Goal: Task Accomplishment & Management: Manage account settings

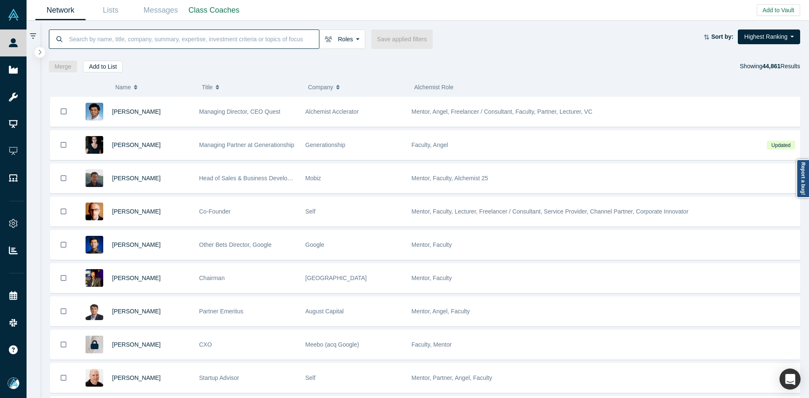
click at [113, 38] on input at bounding box center [193, 39] width 251 height 20
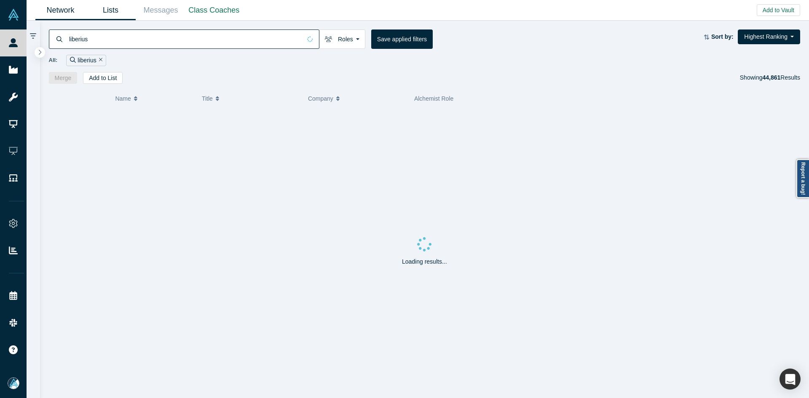
type input "liberius"
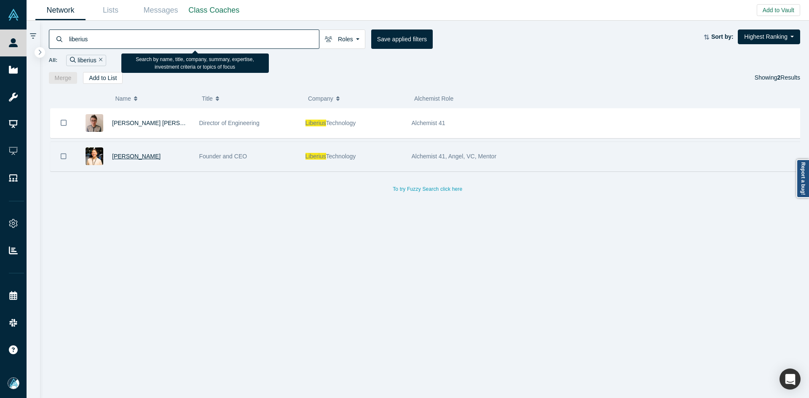
click at [139, 157] on span "Hiroyuki Nagamitsu" at bounding box center [136, 156] width 48 height 7
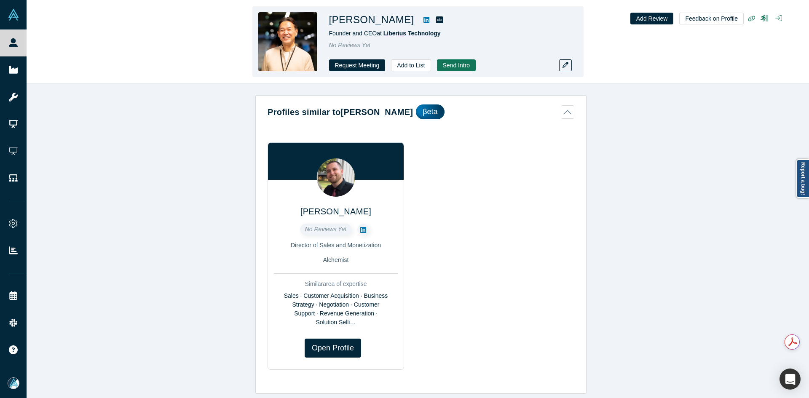
click at [417, 32] on span "Liberius Technology" at bounding box center [412, 33] width 57 height 7
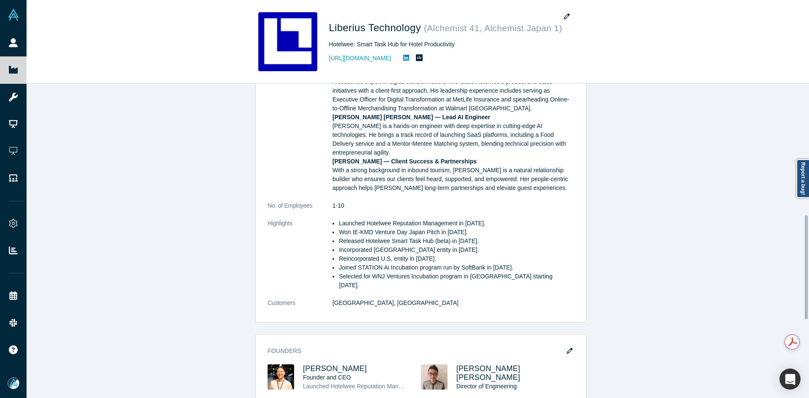
scroll to position [421, 0]
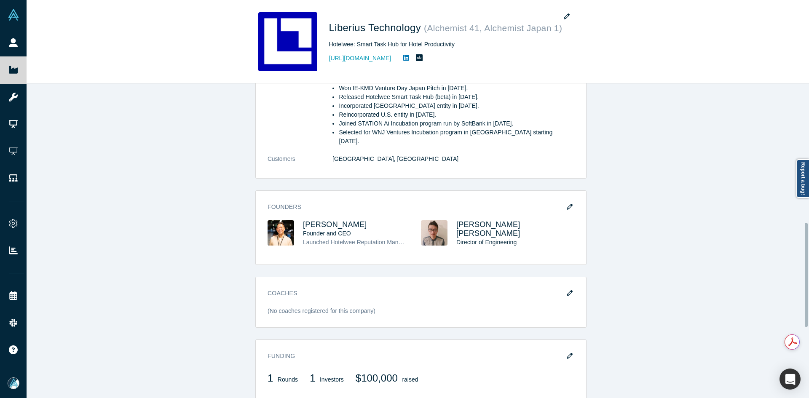
click at [567, 353] on icon "button" at bounding box center [570, 356] width 6 height 6
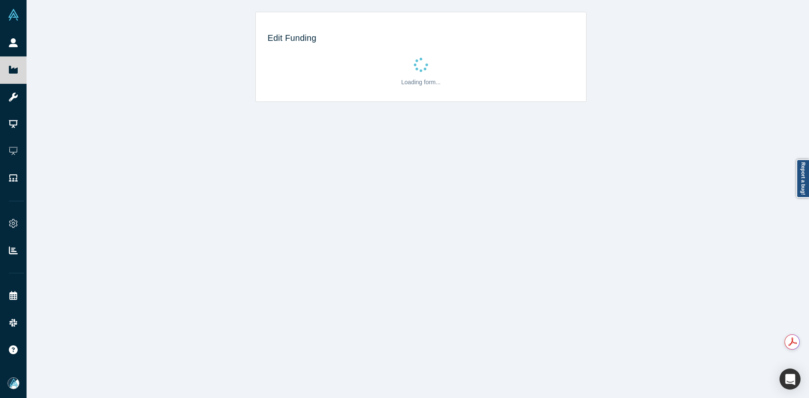
scroll to position [0, 0]
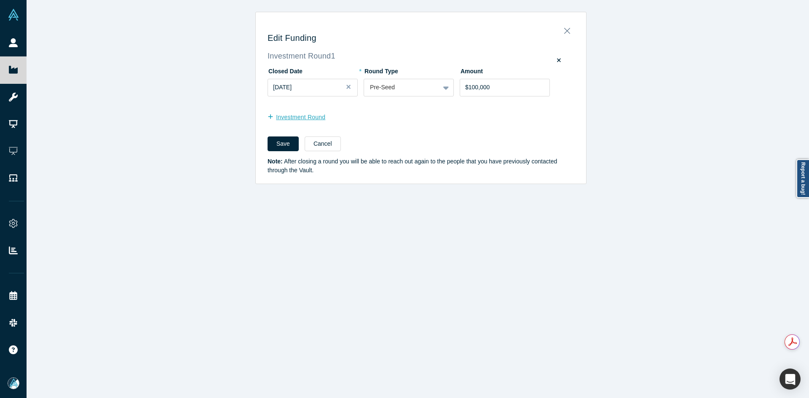
click at [301, 120] on button "Investment Round" at bounding box center [301, 117] width 67 height 15
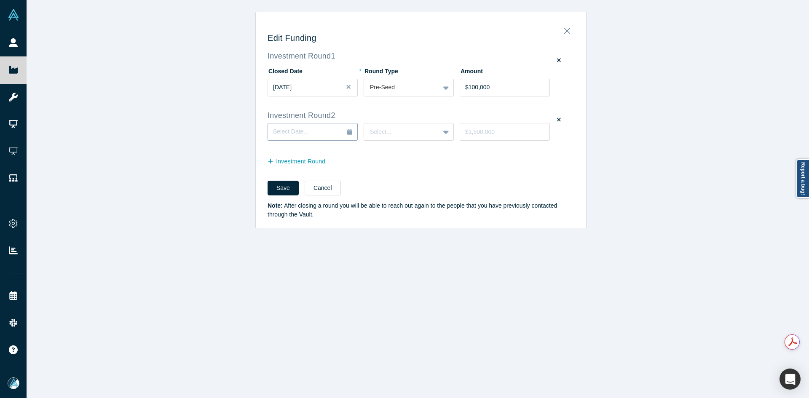
click at [298, 135] on span "Select Date..." at bounding box center [290, 131] width 35 height 7
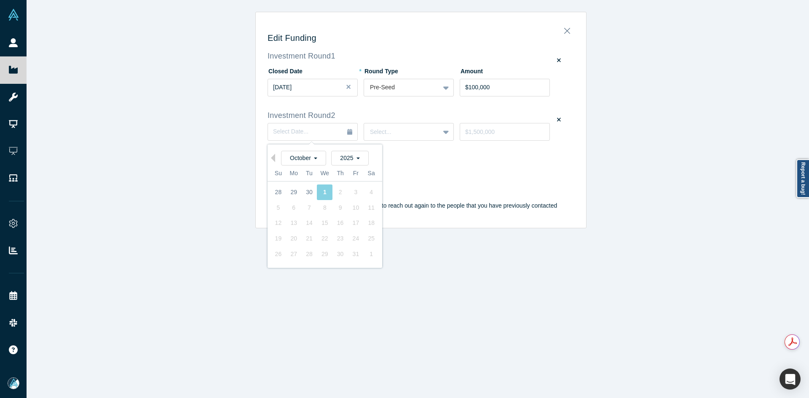
drag, startPoint x: 128, startPoint y: 197, endPoint x: 216, endPoint y: 72, distance: 152.4
click at [128, 196] on div "Edit Funding Investment Round 1 Closed Date Oct 01, 2024 * Round Type Pre-Seed …" at bounding box center [421, 202] width 789 height 405
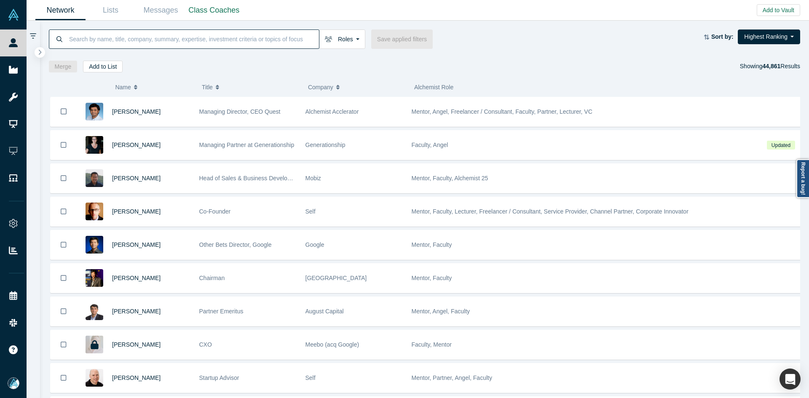
click at [249, 41] on input at bounding box center [193, 39] width 251 height 20
paste input "Kemal Anbarci"
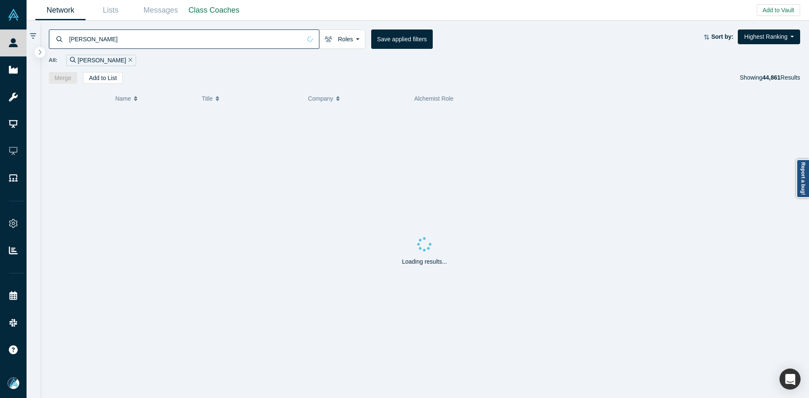
type input "Kemal Anbarci"
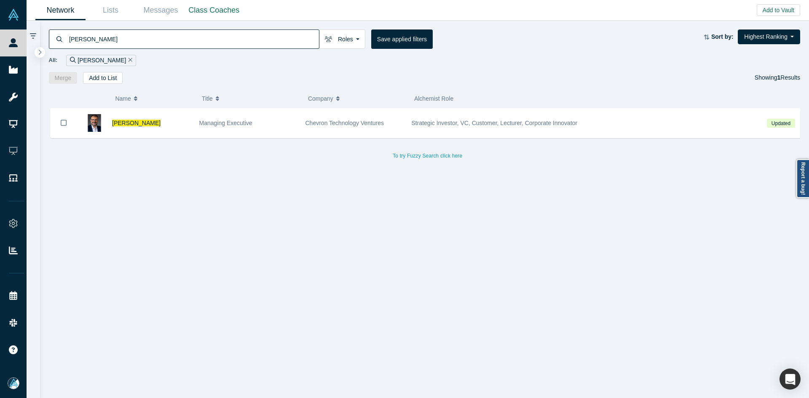
click at [84, 245] on div "Kemal Anbarci Managing Executive Chevron Technology Ventures Strategic Investor…" at bounding box center [428, 256] width 758 height 297
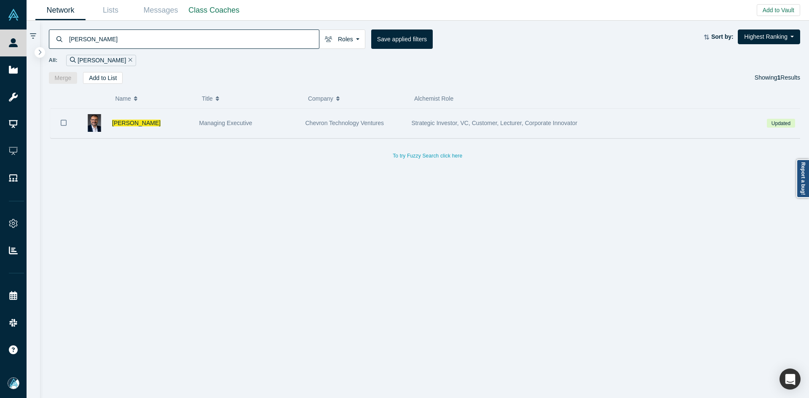
click at [60, 122] on button "Bookmark" at bounding box center [64, 123] width 26 height 30
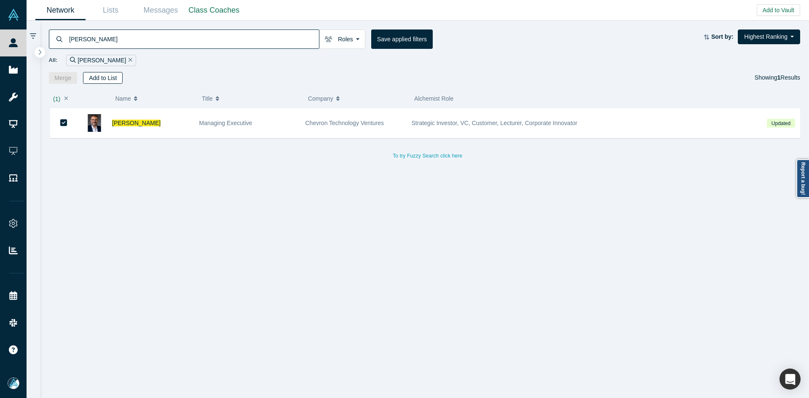
click at [107, 79] on button "Add to List" at bounding box center [103, 78] width 40 height 12
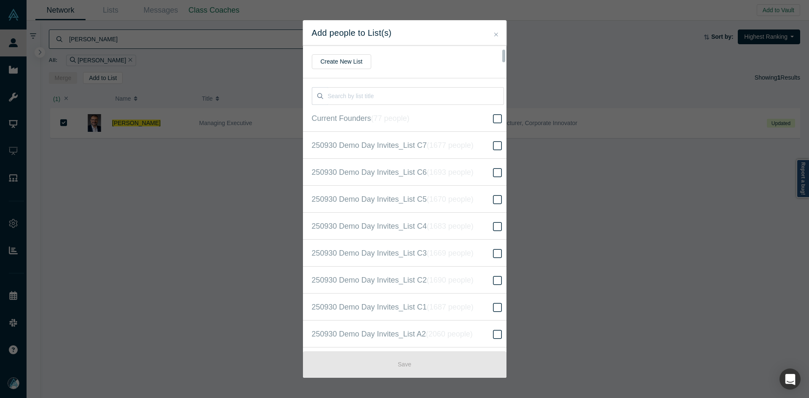
scroll to position [216, 0]
click at [493, 193] on label "250930 Demo Day Invites_Base List ( 16670 people )" at bounding box center [408, 198] width 210 height 27
click at [0, 0] on input "250930 Demo Day Invites_Base List ( 16670 people )" at bounding box center [0, 0] width 0 height 0
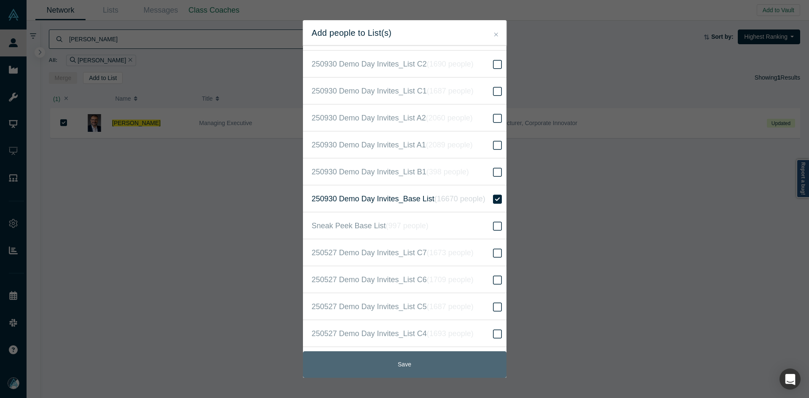
click at [443, 356] on button "Save" at bounding box center [405, 364] width 204 height 27
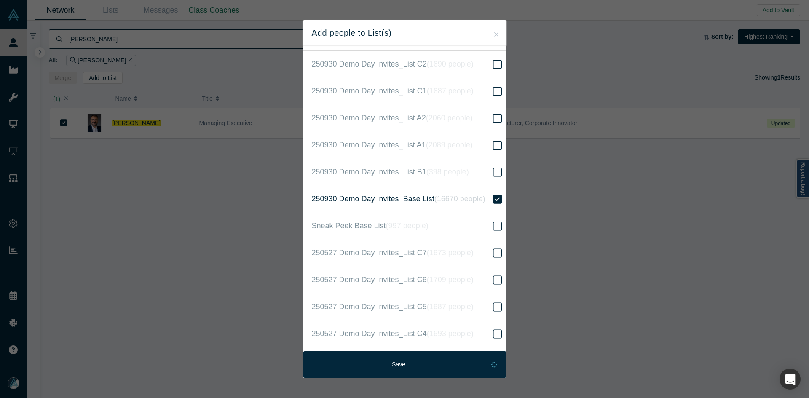
click at [219, 316] on div "Add people to List(s) Create New List Current Founders ( 77 people ) 250930 Dem…" at bounding box center [404, 199] width 809 height 398
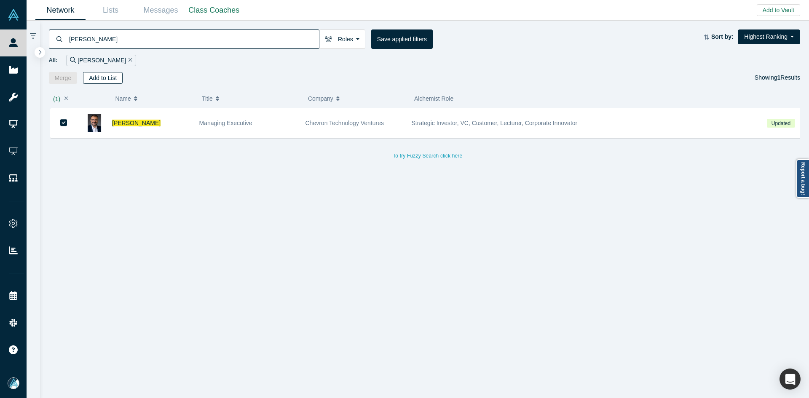
click at [106, 77] on button "Add to List" at bounding box center [103, 78] width 40 height 12
drag, startPoint x: 113, startPoint y: 127, endPoint x: 117, endPoint y: 133, distance: 6.8
click at [114, 126] on span "Kemal Anbarci" at bounding box center [136, 123] width 48 height 7
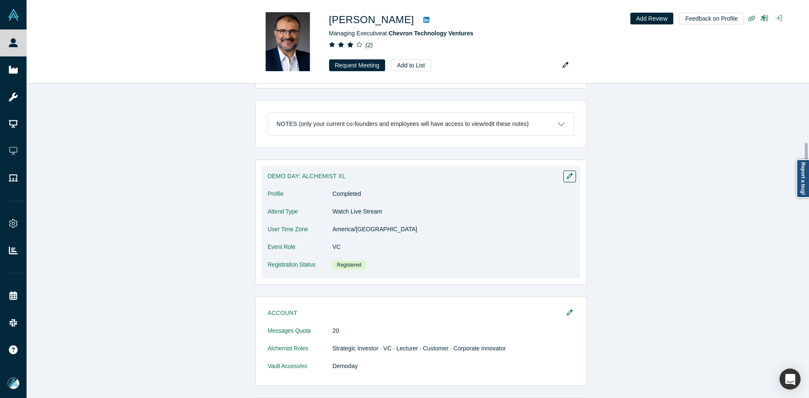
scroll to position [421, 0]
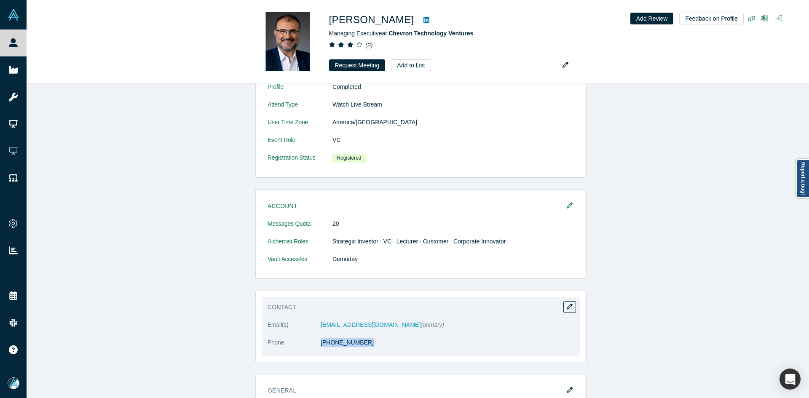
copy dl "(832) 671-8422"
drag, startPoint x: 367, startPoint y: 349, endPoint x: 319, endPoint y: 355, distance: 48.8
click at [319, 355] on dl "Email(s) kanbarci@chevron.com (primary) Phone (832) 671-8422" at bounding box center [421, 338] width 307 height 35
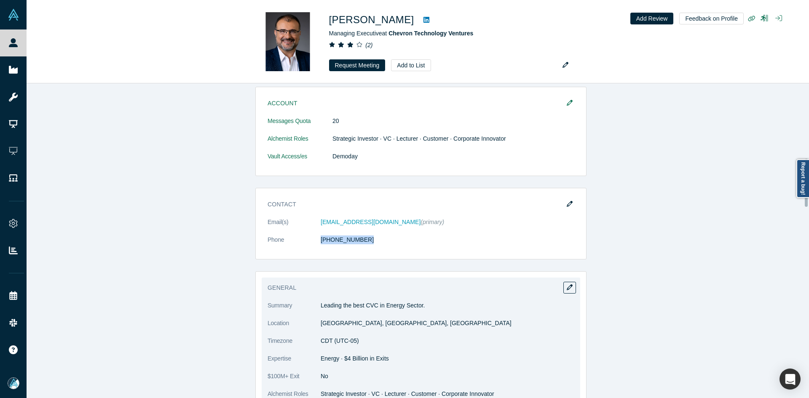
scroll to position [632, 0]
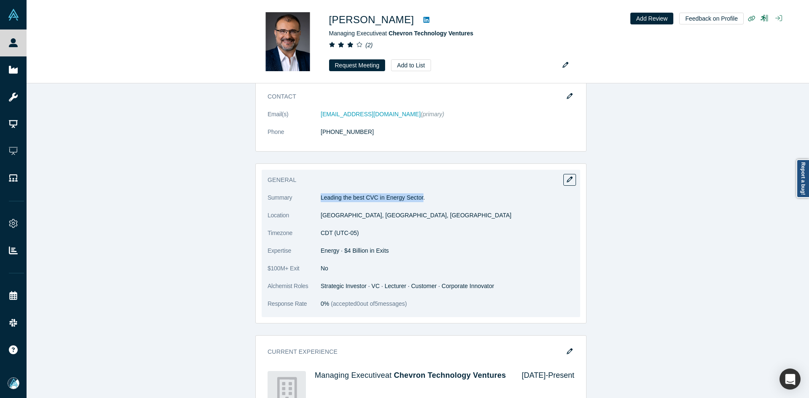
copy p "Leading the best CVC in Energy Sector"
drag, startPoint x: 319, startPoint y: 197, endPoint x: 418, endPoint y: 198, distance: 99.0
click at [418, 198] on p "Leading the best CVC in Energy Sector." at bounding box center [448, 197] width 254 height 9
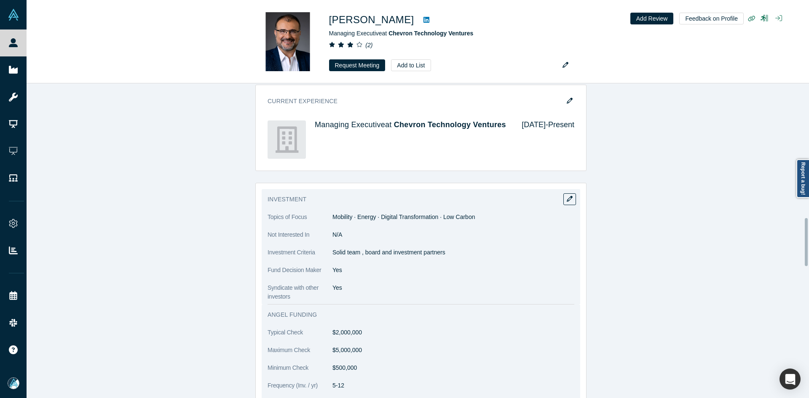
scroll to position [885, 0]
click at [412, 217] on span "Mobility · Energy · Digital Transformation · Low Carbon" at bounding box center [404, 215] width 142 height 7
copy dl "Mobility · Energy · Digital Transformation · Low Carbon"
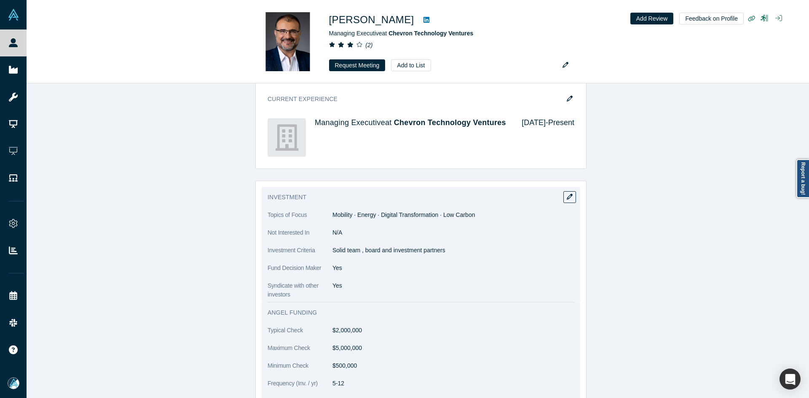
click at [407, 250] on p "Solid team , board and investment partners" at bounding box center [454, 250] width 242 height 9
copy dl "Solid team , board and investment partners"
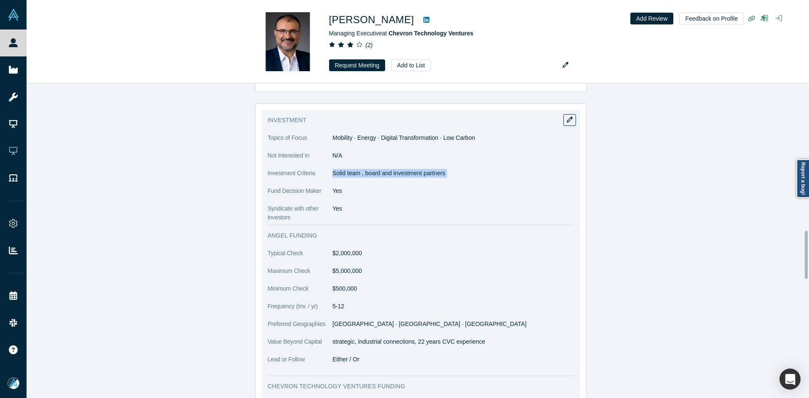
scroll to position [969, 0]
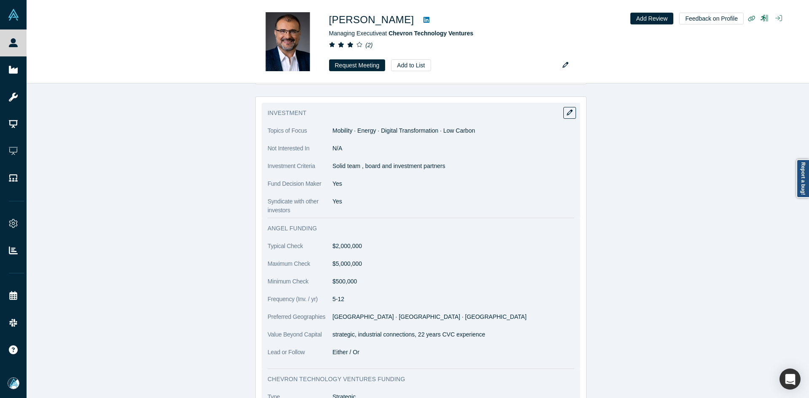
click at [364, 336] on p "strategic, industrial connections, 22 years CVC experience" at bounding box center [454, 334] width 242 height 9
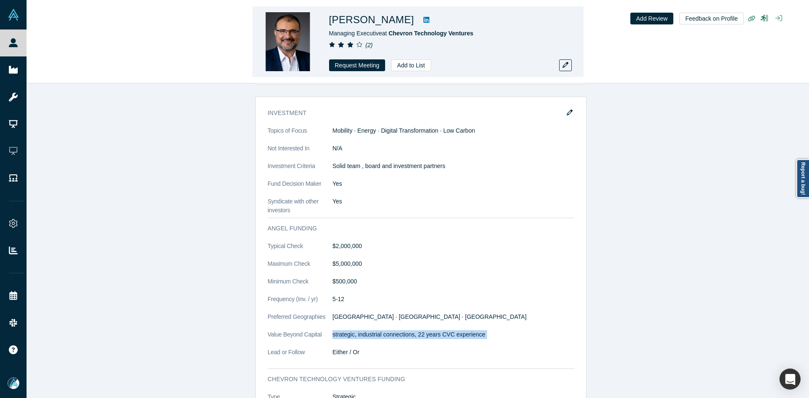
copy dl "strategic, industrial connections, 22 years CVC experience"
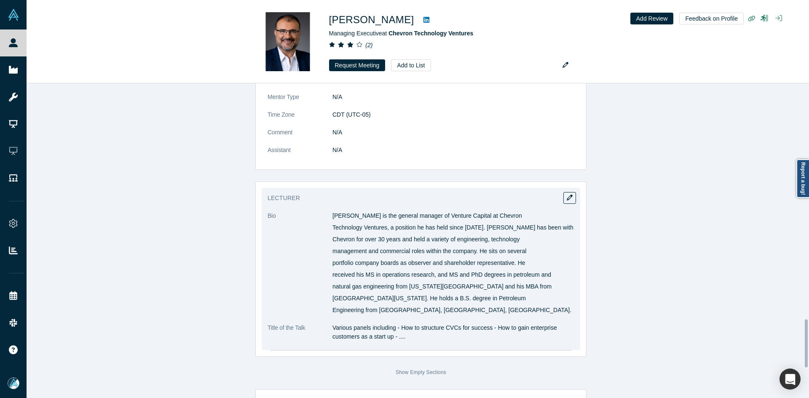
scroll to position [1602, 0]
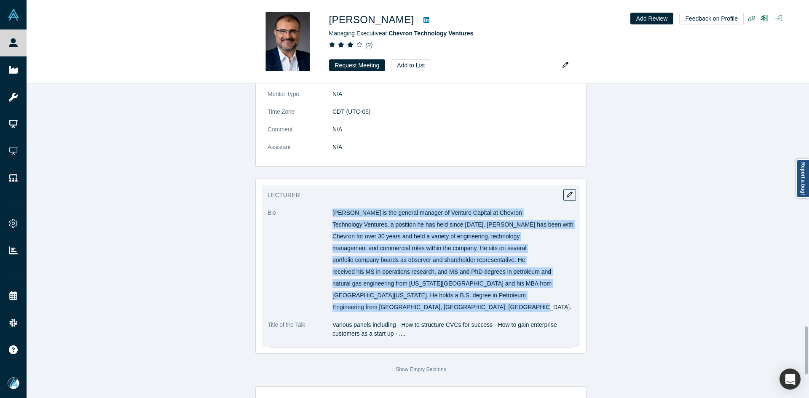
copy div "Kemal Anbarci is the general manager of Venture Capital at Chevron Technology V…"
drag, startPoint x: 330, startPoint y: 213, endPoint x: 556, endPoint y: 308, distance: 245.4
click at [556, 308] on div "Kemal Anbarci is the general manager of Venture Capital at Chevron Technology V…" at bounding box center [454, 260] width 242 height 103
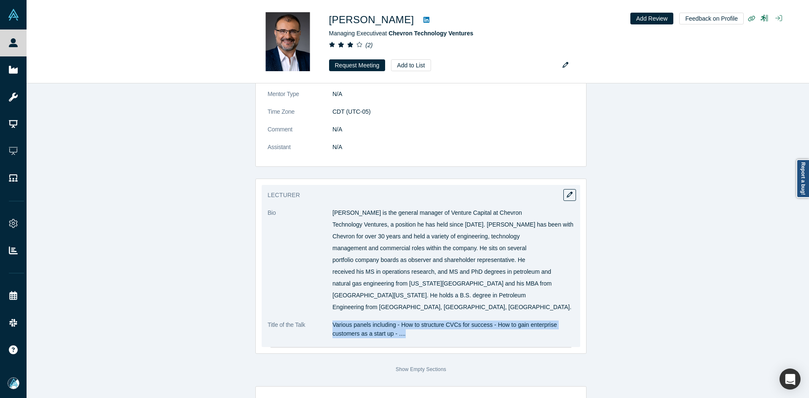
copy p "Various panels including - How to structure CVCs for success - How to gain ente…"
drag, startPoint x: 330, startPoint y: 326, endPoint x: 409, endPoint y: 330, distance: 79.3
click at [409, 330] on p "Various panels including - How to structure CVCs for success - How to gain ente…" at bounding box center [454, 330] width 242 height 18
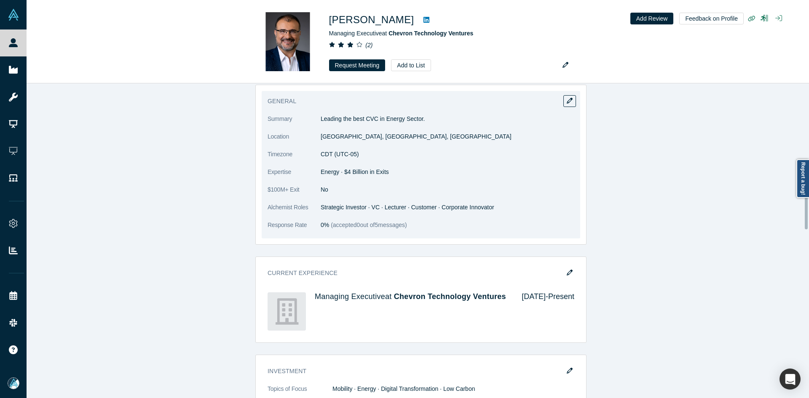
scroll to position [632, 0]
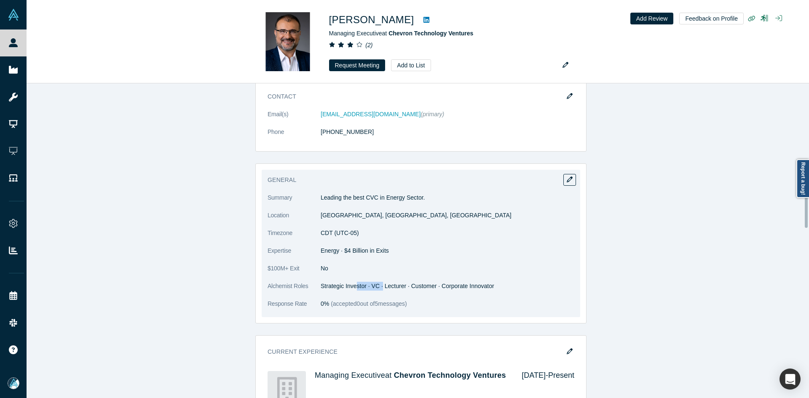
drag, startPoint x: 351, startPoint y: 288, endPoint x: 379, endPoint y: 253, distance: 44.8
click at [378, 288] on dd "Strategic Investor · VC · Lecturer · Customer · Corporate Innovator" at bounding box center [448, 286] width 254 height 9
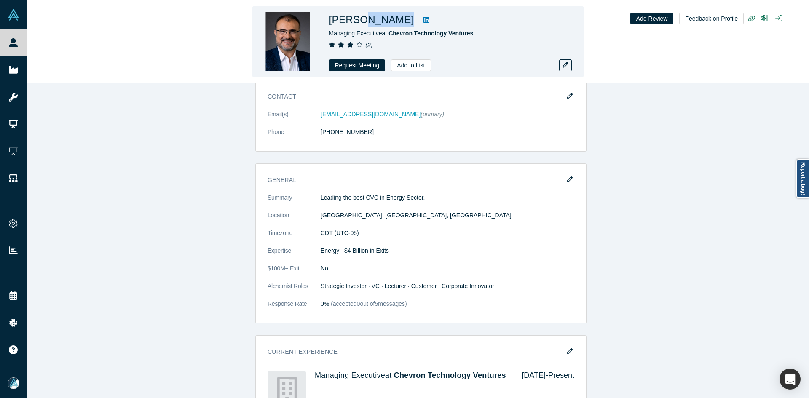
drag, startPoint x: 396, startPoint y: 20, endPoint x: 362, endPoint y: 22, distance: 34.2
click at [362, 22] on div "Kemal Anbarci" at bounding box center [447, 19] width 236 height 15
copy div "Anbarci"
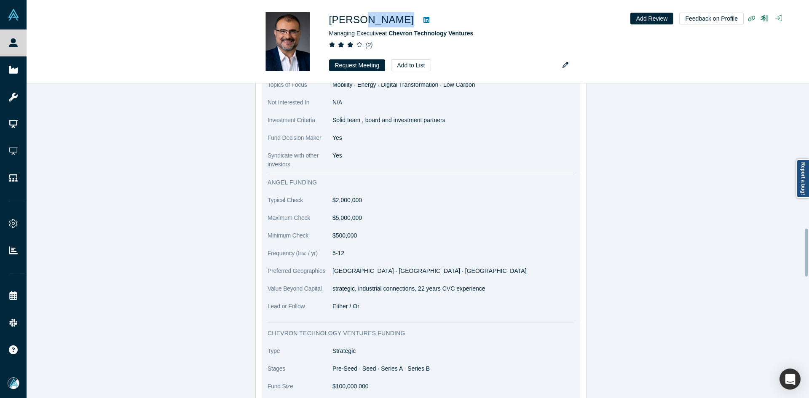
scroll to position [885, 0]
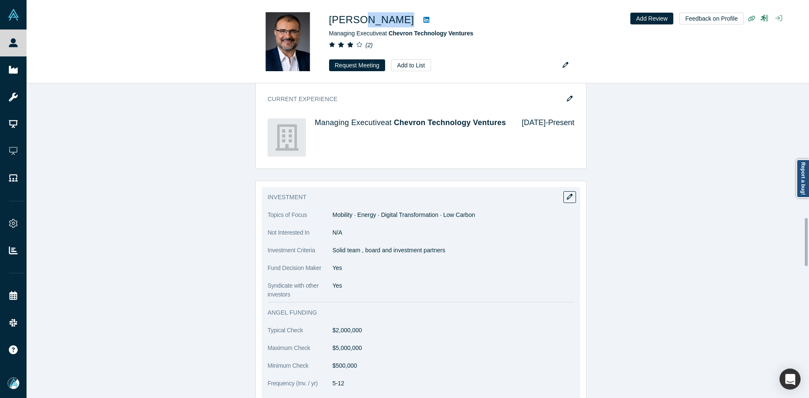
copy p "olid team , board and investment partners"
copy p "Solid team , board and investment partners"
drag, startPoint x: 424, startPoint y: 251, endPoint x: 331, endPoint y: 250, distance: 93.1
click at [333, 250] on p "Solid team , board and investment partners" at bounding box center [454, 250] width 242 height 9
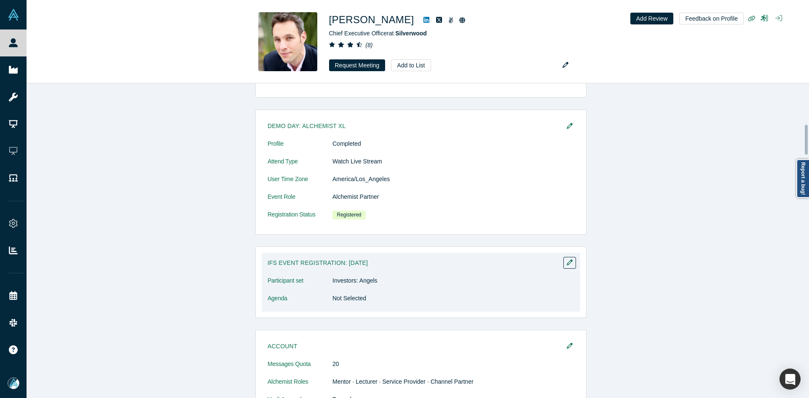
scroll to position [590, 0]
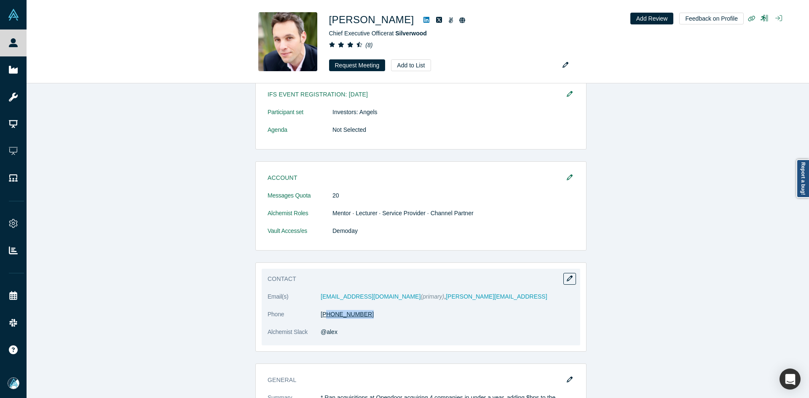
copy link "15) 407-9229"
drag, startPoint x: 362, startPoint y: 314, endPoint x: 322, endPoint y: 316, distance: 40.5
click at [322, 316] on dd "[PHONE_NUMBER]" at bounding box center [448, 314] width 254 height 9
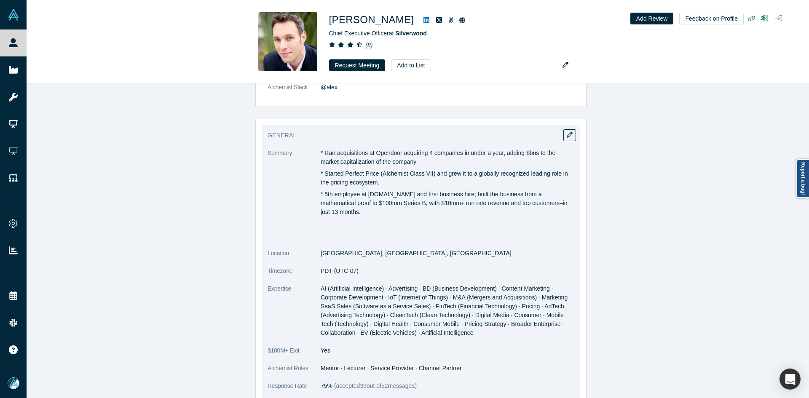
scroll to position [843, 0]
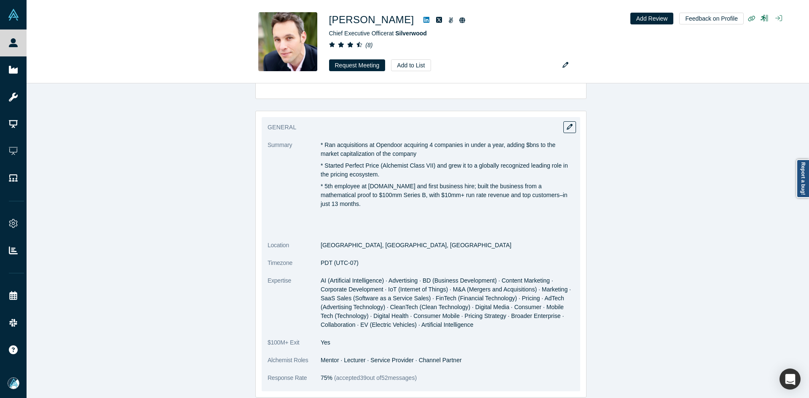
copy div "* Ran acquisitions at Opendoor acquiring 4 companies in under a year, adding $b…"
drag, startPoint x: 319, startPoint y: 144, endPoint x: 577, endPoint y: 192, distance: 262.7
click at [577, 192] on div "General Summary * Ran acquisitions at Opendoor acquiring 4 companies in under a…" at bounding box center [421, 254] width 319 height 274
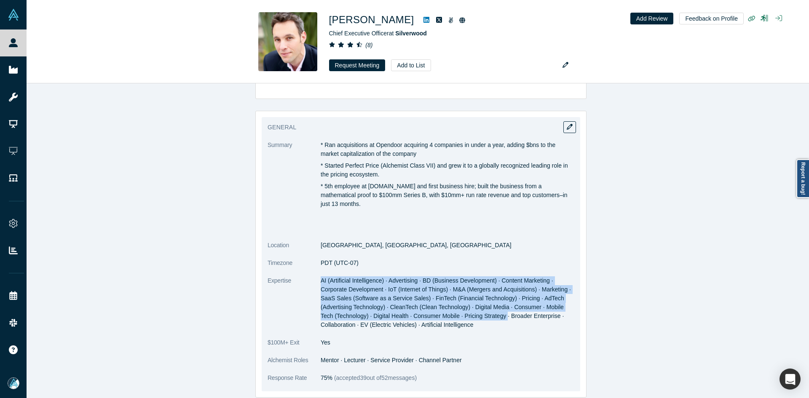
copy span "AI (Artificial Intelligence) · Advertising · BD (Business Development) · Conten…"
drag, startPoint x: 319, startPoint y: 270, endPoint x: 488, endPoint y: 312, distance: 173.9
click at [488, 312] on dd "AI (Artificial Intelligence) · Advertising · BD (Business Development) · Conten…" at bounding box center [448, 302] width 254 height 53
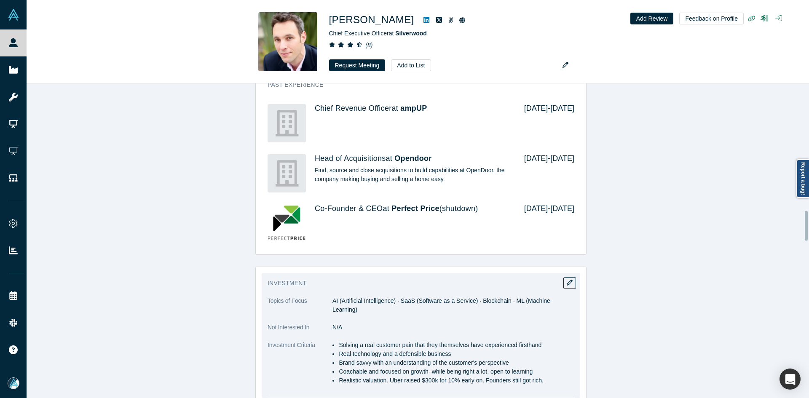
scroll to position [1391, 0]
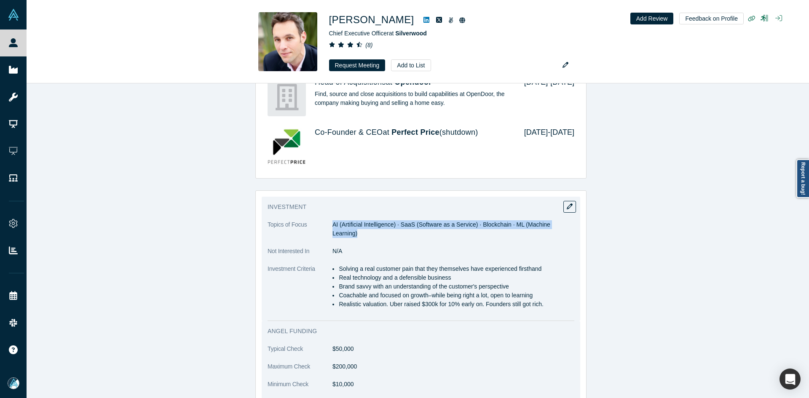
copy span "AI (Artificial Intelligence) · SaaS (Software as a Service) · Blockchain · ML (…"
drag, startPoint x: 330, startPoint y: 218, endPoint x: 566, endPoint y: 224, distance: 236.5
click at [566, 224] on dl "Topics of Focus AI (Artificial Intelligence) · SaaS (Software as a Service) · B…" at bounding box center [421, 268] width 307 height 97
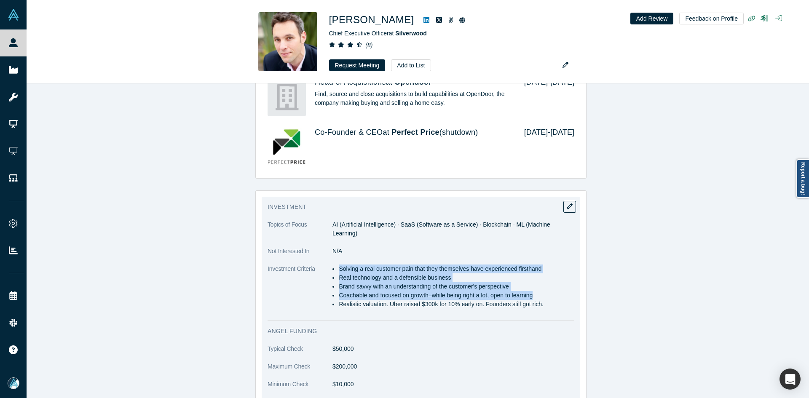
copy ul "Solving a real customer pain that they themselves have experienced firsthand Re…"
drag, startPoint x: 336, startPoint y: 248, endPoint x: 555, endPoint y: 284, distance: 221.8
click at [555, 284] on ul "Solving a real customer pain that they themselves have experienced firsthand Re…" at bounding box center [454, 287] width 242 height 44
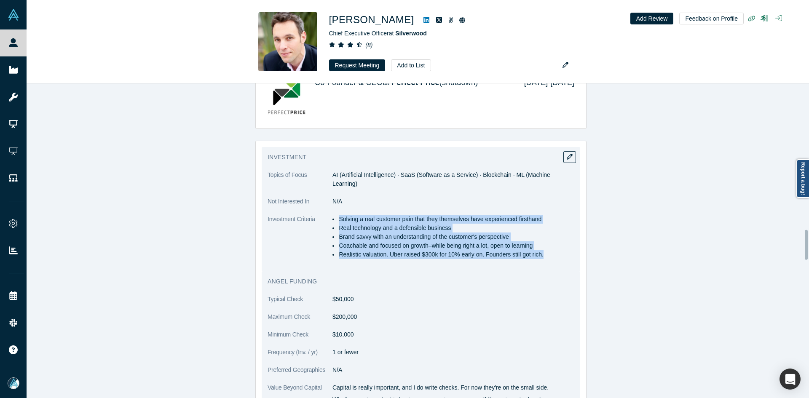
scroll to position [1559, 0]
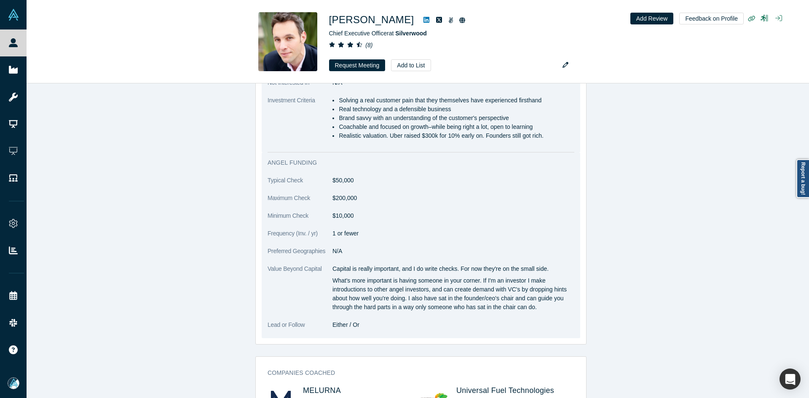
click at [390, 276] on p "What's more important is having someone in your corner. If I'm an investor I ma…" at bounding box center [454, 293] width 242 height 35
drag, startPoint x: 331, startPoint y: 250, endPoint x: 467, endPoint y: 163, distance: 161.3
click at [542, 289] on div "Capital is really important, and I do write checks. For now they're on the smal…" at bounding box center [454, 288] width 242 height 47
copy div "Capital is really important, and I do write checks. For now they're on the smal…"
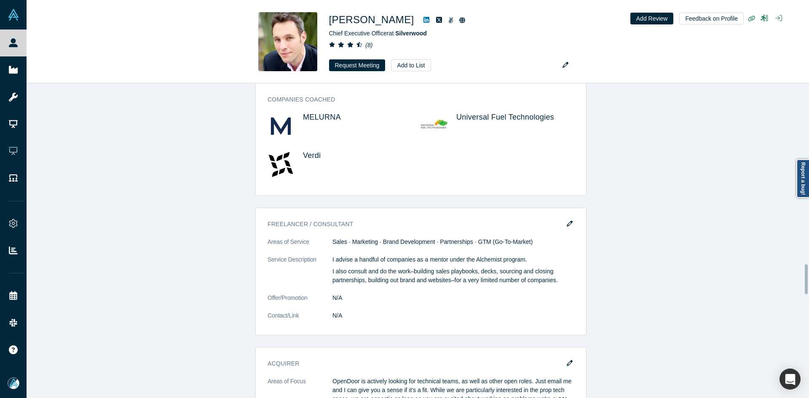
scroll to position [1897, 0]
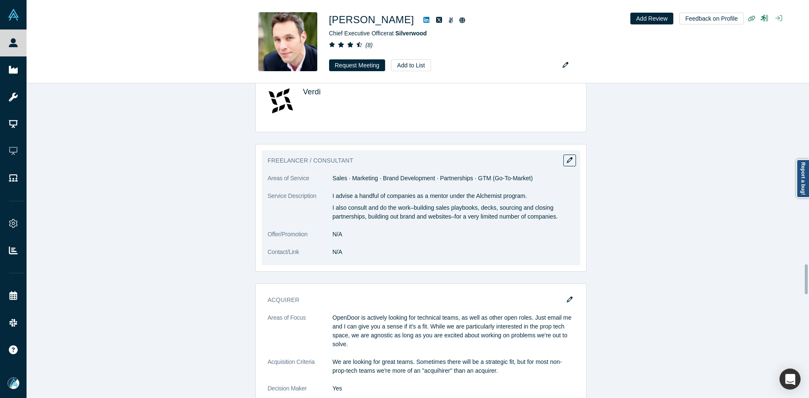
click at [365, 174] on dd "Sales · Marketing · Brand Development · Partnerships · GTM (Go-To-Market)" at bounding box center [454, 178] width 242 height 9
click at [364, 174] on dd "Sales · Marketing · Brand Development · Partnerships · GTM (Go-To-Market)" at bounding box center [454, 178] width 242 height 9
copy dl "Sales · Marketing · Brand Development · Partnerships · GTM (Go-To-Market)"
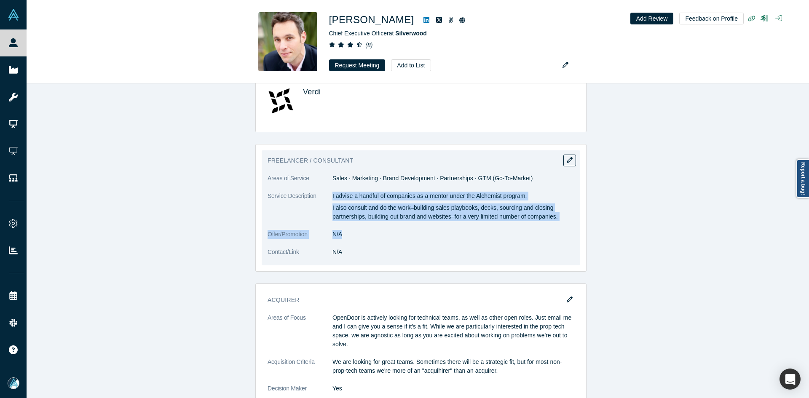
copy dl "I advise a handful of companies as a mentor under the Alchemist program. I also…"
drag, startPoint x: 327, startPoint y: 177, endPoint x: 563, endPoint y: 208, distance: 237.1
click at [563, 208] on dl "Areas of Service Sales · Marketing · Brand Development · Partnerships · GTM (Go…" at bounding box center [421, 219] width 307 height 91
click at [510, 230] on dd "N/A" at bounding box center [454, 234] width 242 height 9
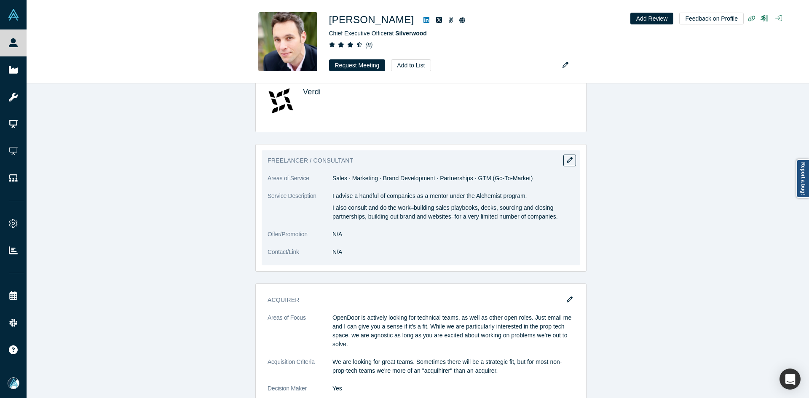
drag, startPoint x: 329, startPoint y: 177, endPoint x: 557, endPoint y: 202, distance: 228.9
click at [557, 202] on div "I advise a handful of companies as a mentor under the Alchemist program. I also…" at bounding box center [454, 207] width 242 height 30
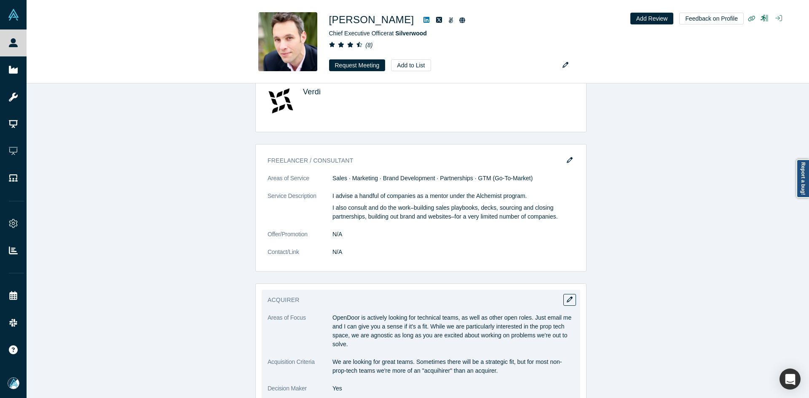
drag, startPoint x: 330, startPoint y: 299, endPoint x: 353, endPoint y: 327, distance: 35.7
click at [353, 327] on p "OpenDoor is actively looking for technical teams, as well as other open roles. …" at bounding box center [454, 331] width 242 height 35
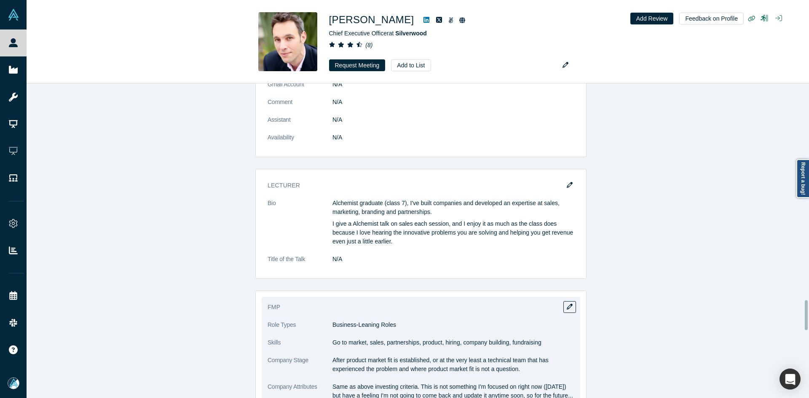
scroll to position [2318, 0]
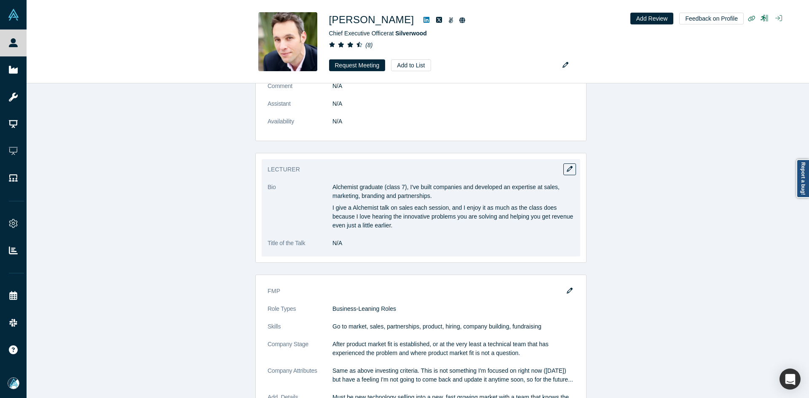
drag, startPoint x: 329, startPoint y: 168, endPoint x: 411, endPoint y: 204, distance: 89.7
click at [411, 204] on div "Alchemist graduate (class 7), I've built companies and developed an expertise a…" at bounding box center [454, 206] width 242 height 47
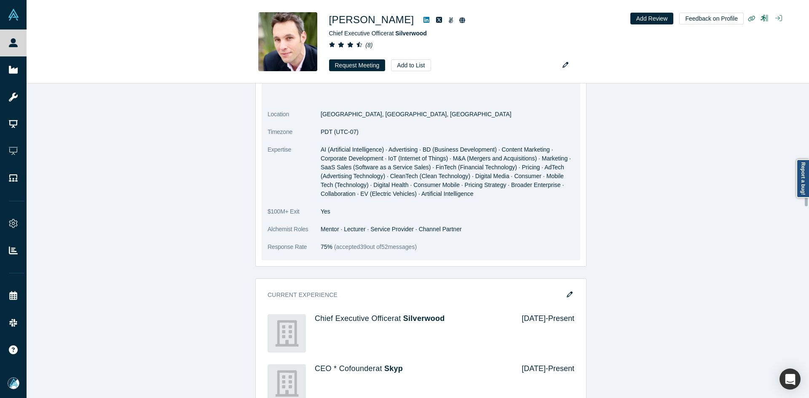
scroll to position [969, 0]
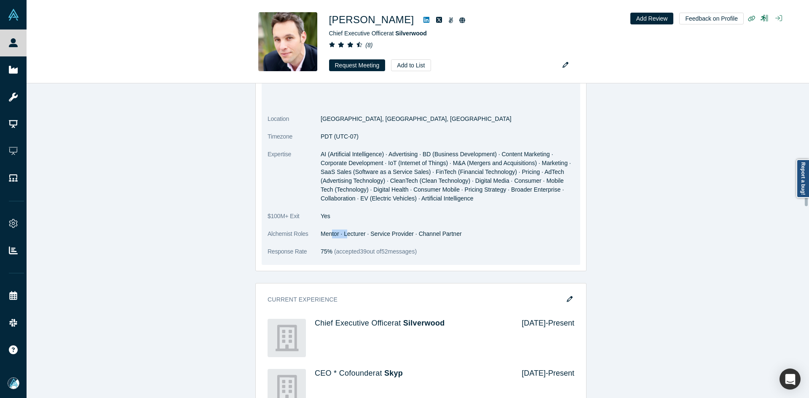
drag, startPoint x: 328, startPoint y: 220, endPoint x: 365, endPoint y: 218, distance: 36.3
click at [354, 230] on dd "Mentor · Lecturer · Service Provider · Channel Partner" at bounding box center [448, 234] width 254 height 9
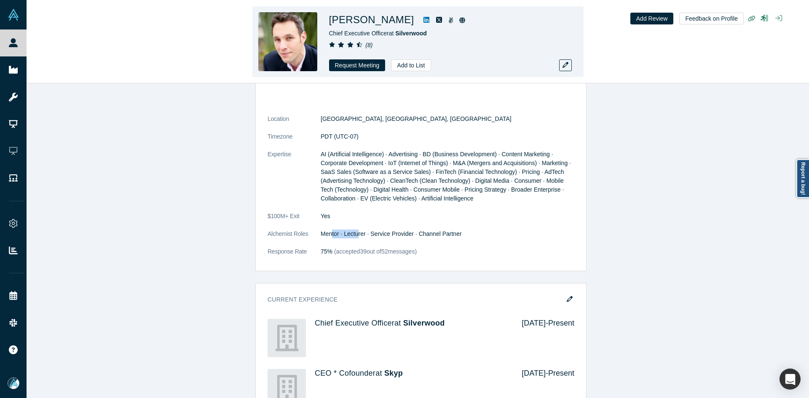
drag, startPoint x: 411, startPoint y: 23, endPoint x: 331, endPoint y: 22, distance: 80.5
click at [331, 22] on h1 "[PERSON_NAME]" at bounding box center [371, 19] width 85 height 15
click at [427, 20] on icon at bounding box center [427, 20] width 6 height 6
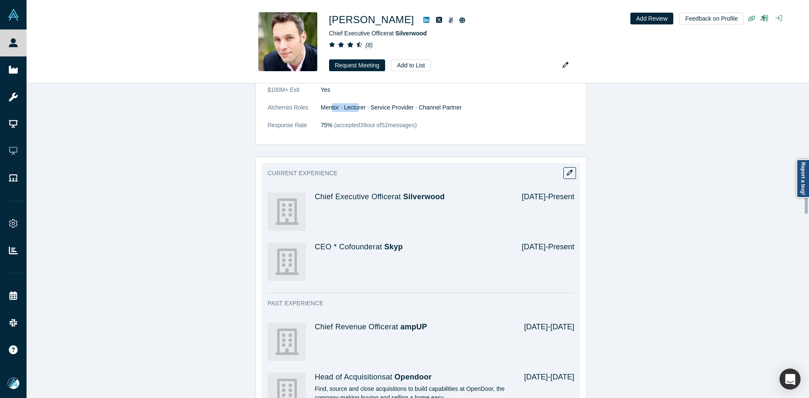
scroll to position [885, 0]
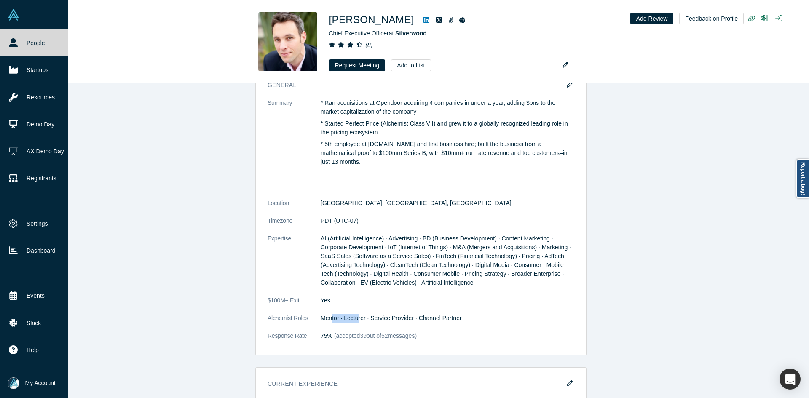
click at [15, 43] on icon at bounding box center [13, 42] width 9 height 9
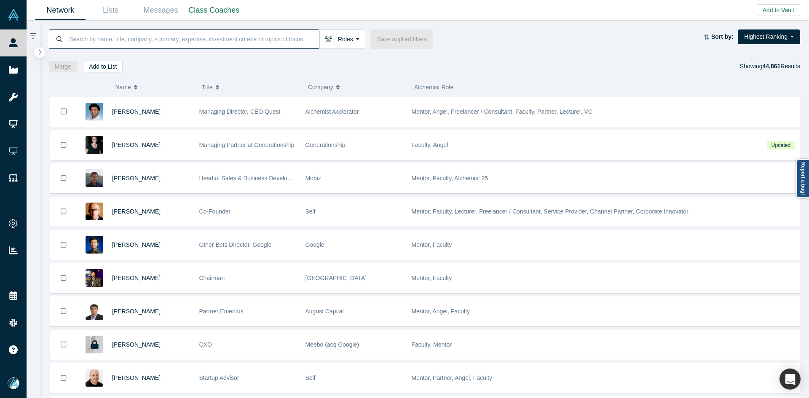
click at [112, 40] on input at bounding box center [193, 39] width 251 height 20
paste input "[PERSON_NAME]"
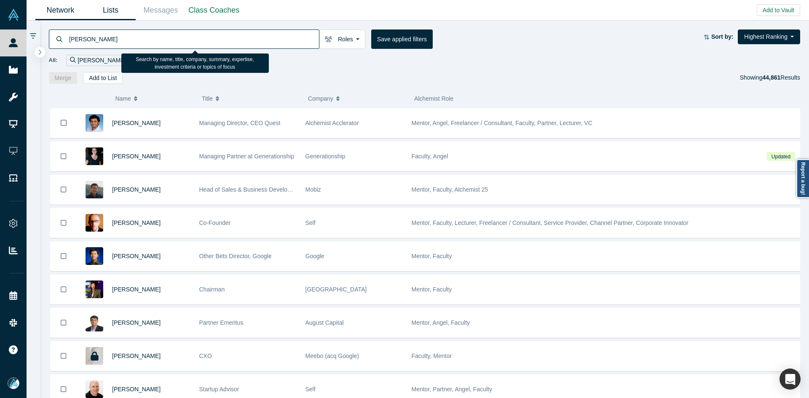
type input "[PERSON_NAME]"
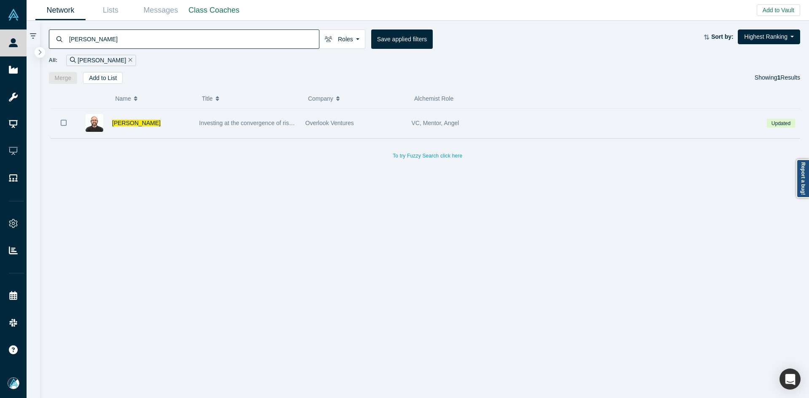
click at [62, 121] on icon "Bookmark" at bounding box center [64, 123] width 6 height 8
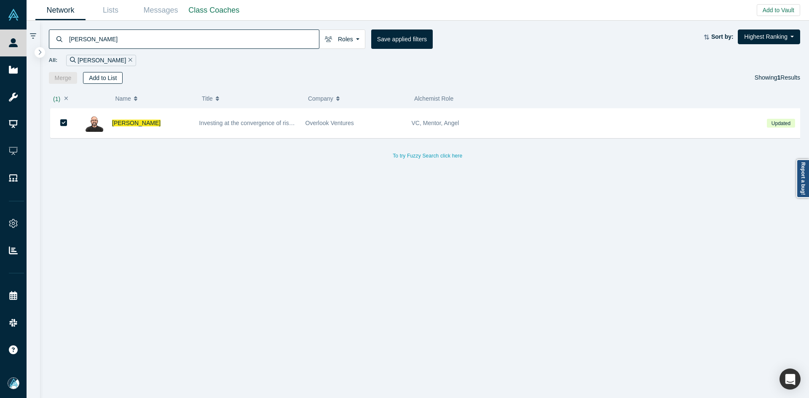
click at [106, 75] on button "Add to List" at bounding box center [103, 78] width 40 height 12
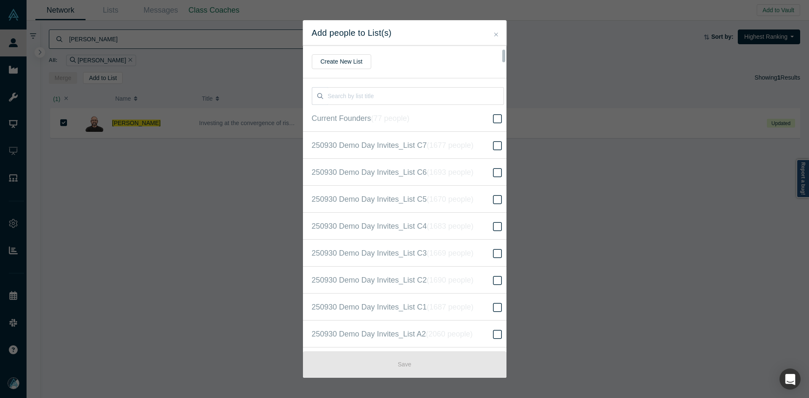
scroll to position [216, 0]
click at [481, 201] on icon "( 16670 people )" at bounding box center [460, 199] width 51 height 8
click at [0, 0] on input "250930 Demo Day Invites_Base List ( 16670 people )" at bounding box center [0, 0] width 0 height 0
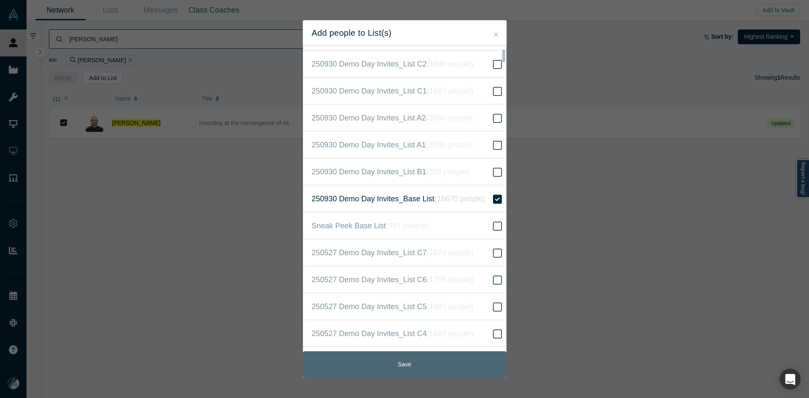
click at [449, 364] on button "Save" at bounding box center [405, 364] width 204 height 27
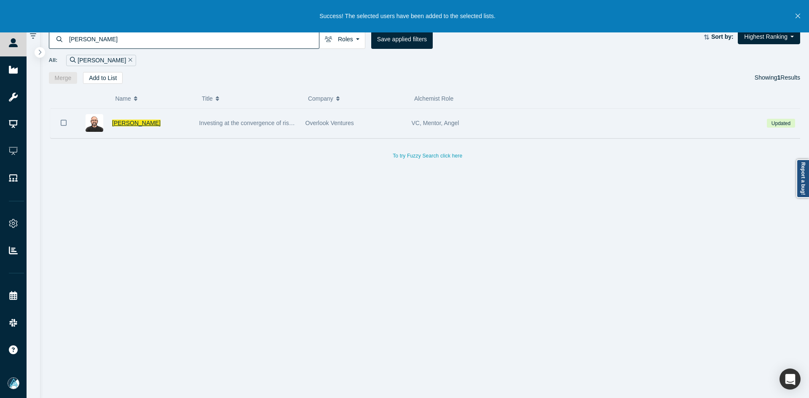
click at [126, 120] on span "[PERSON_NAME]" at bounding box center [136, 123] width 48 height 7
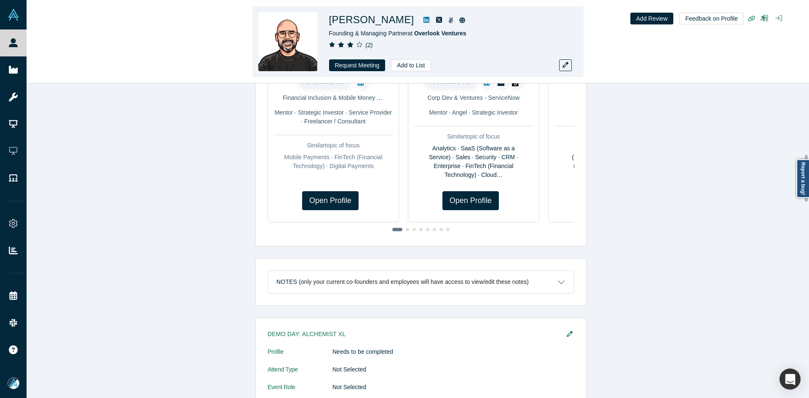
scroll to position [479, 0]
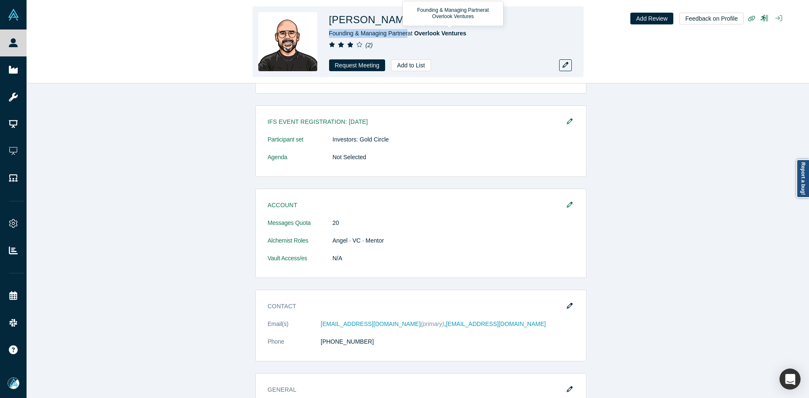
drag, startPoint x: 408, startPoint y: 33, endPoint x: 330, endPoint y: 35, distance: 78.4
click at [330, 35] on span "Founding & Managing Partner at Overlook Ventures" at bounding box center [397, 33] width 137 height 7
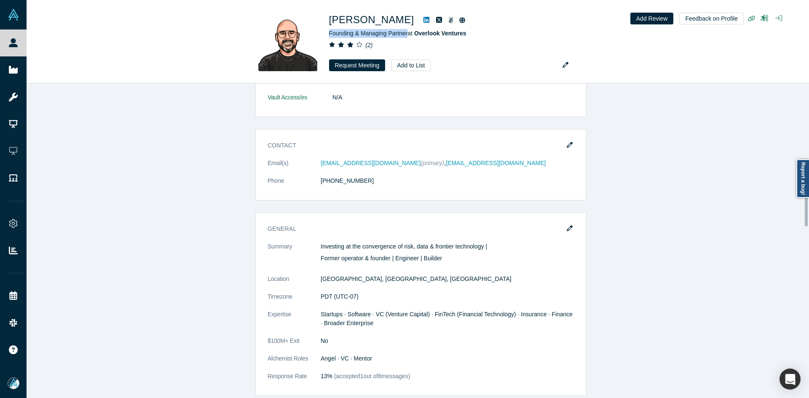
scroll to position [648, 0]
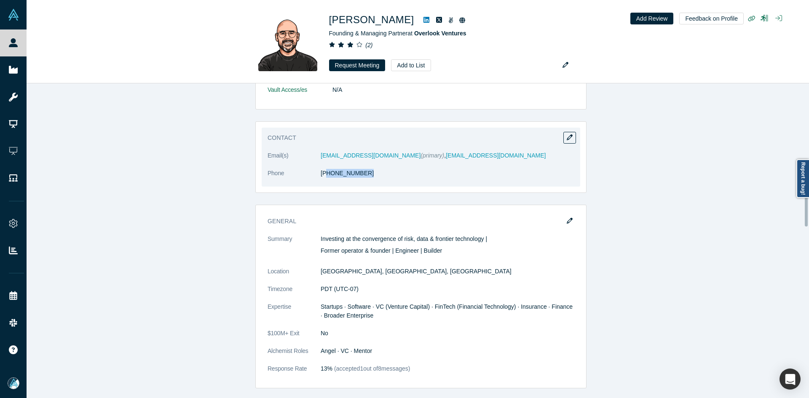
drag, startPoint x: 362, startPoint y: 184, endPoint x: 323, endPoint y: 180, distance: 39.0
click at [323, 180] on dl "Email(s) [PERSON_NAME][EMAIL_ADDRESS][DOMAIN_NAME] (primary) , [EMAIL_ADDRESS][…" at bounding box center [421, 168] width 307 height 35
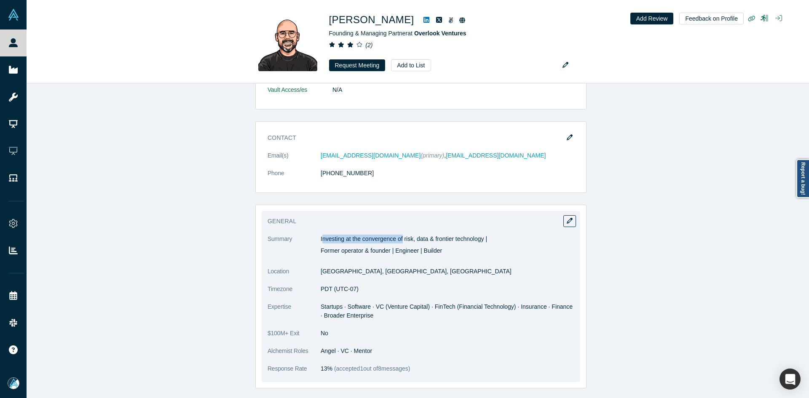
drag, startPoint x: 319, startPoint y: 235, endPoint x: 388, endPoint y: 238, distance: 69.2
click at [401, 235] on p "Investing at the convergence of risk, data & frontier technology |" at bounding box center [448, 239] width 254 height 9
click at [329, 253] on p "Former operator & founder | Engineer | Builder" at bounding box center [448, 251] width 254 height 9
drag, startPoint x: 318, startPoint y: 239, endPoint x: 458, endPoint y: 248, distance: 139.8
click at [458, 248] on dl "Summary Investing at the convergence of risk, data & frontier technology | Form…" at bounding box center [421, 309] width 307 height 148
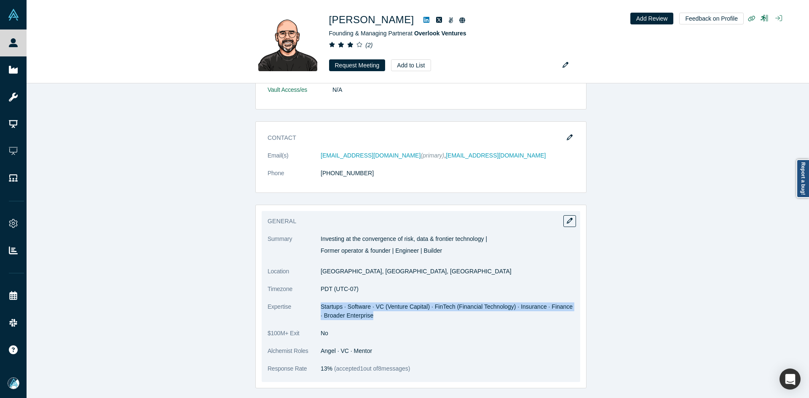
drag, startPoint x: 319, startPoint y: 305, endPoint x: 376, endPoint y: 313, distance: 57.4
click at [376, 313] on dd "Startups · Software · VC (Venture Capital) · FinTech (Financial Technology) · I…" at bounding box center [448, 312] width 254 height 18
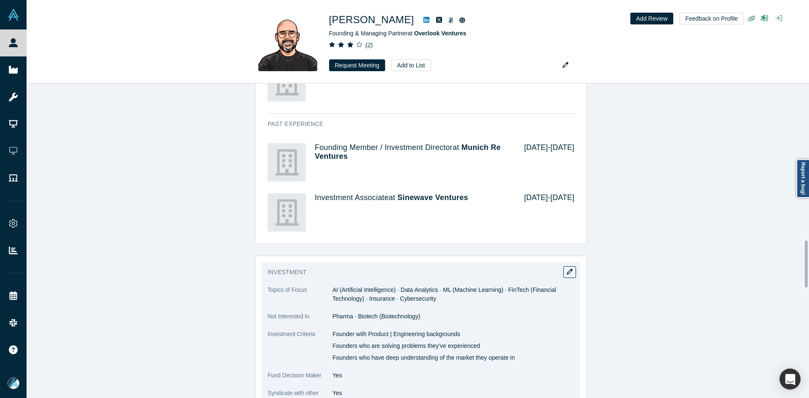
scroll to position [1069, 0]
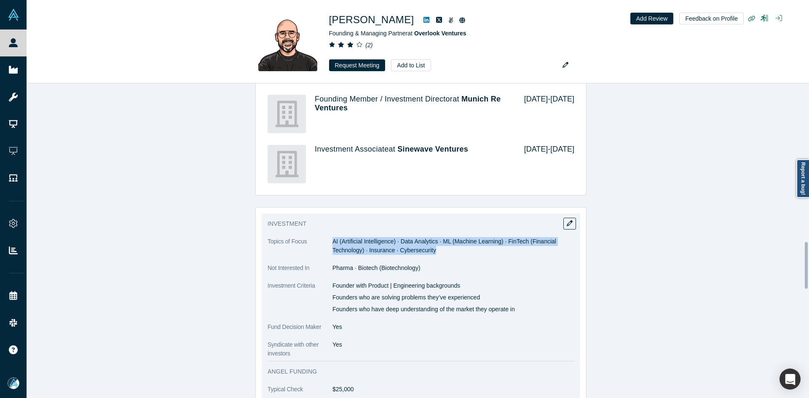
drag, startPoint x: 330, startPoint y: 241, endPoint x: 452, endPoint y: 247, distance: 121.9
click at [452, 247] on dd "AI (Artificial Intelligence) · Data Analytics · ML (Machine Learning) · FinTech…" at bounding box center [454, 246] width 242 height 18
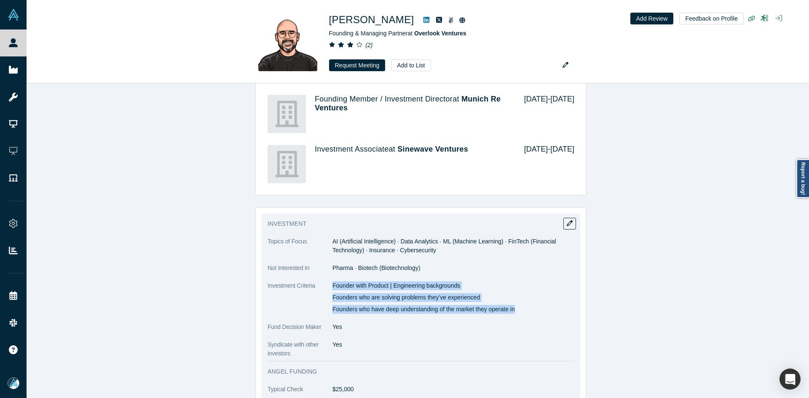
drag, startPoint x: 330, startPoint y: 286, endPoint x: 526, endPoint y: 306, distance: 197.0
click at [526, 306] on div "Founder with Product | Engineering backgrounds Founders who are solving problem…" at bounding box center [454, 298] width 242 height 32
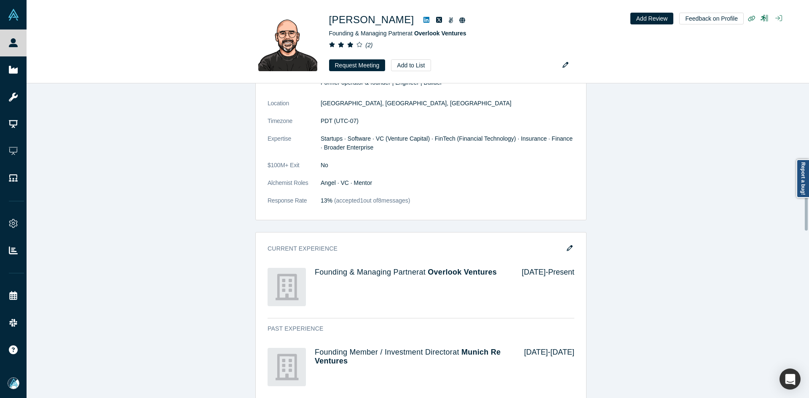
scroll to position [674, 0]
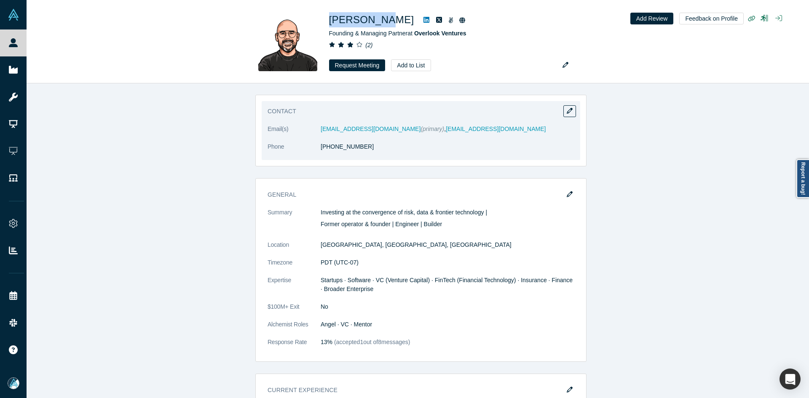
drag, startPoint x: 376, startPoint y: 22, endPoint x: 366, endPoint y: 112, distance: 90.3
click at [330, 21] on h1 "[PERSON_NAME]" at bounding box center [371, 19] width 85 height 15
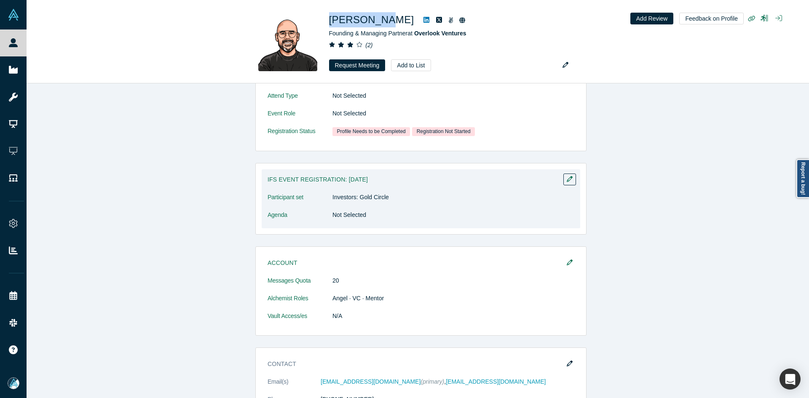
scroll to position [379, 0]
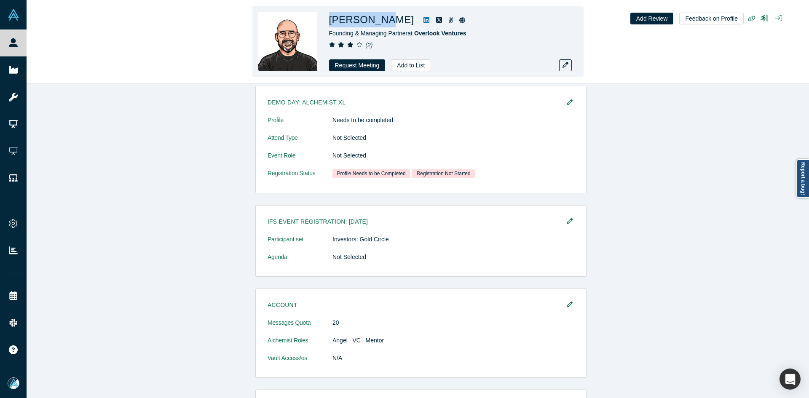
drag, startPoint x: 365, startPoint y: 21, endPoint x: 370, endPoint y: 21, distance: 5.5
click at [365, 21] on h1 "[PERSON_NAME]" at bounding box center [371, 19] width 85 height 15
click at [375, 21] on h1 "[PERSON_NAME]" at bounding box center [371, 19] width 85 height 15
drag, startPoint x: 379, startPoint y: 23, endPoint x: 356, endPoint y: 20, distance: 23.4
click at [353, 21] on div "[PERSON_NAME]" at bounding box center [447, 19] width 236 height 15
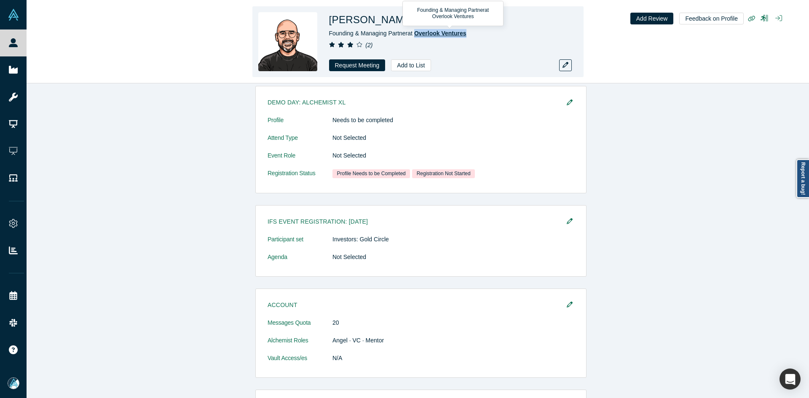
drag, startPoint x: 476, startPoint y: 34, endPoint x: 418, endPoint y: 34, distance: 58.6
click at [418, 34] on div "Founding & Managing Partner at Overlook Ventures" at bounding box center [447, 33] width 236 height 9
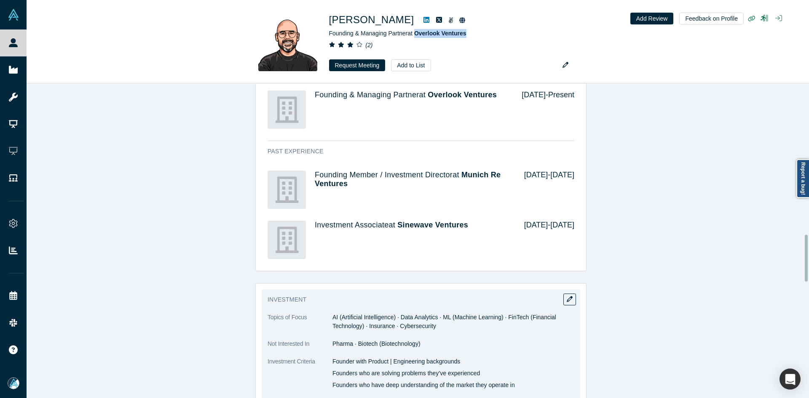
scroll to position [1096, 0]
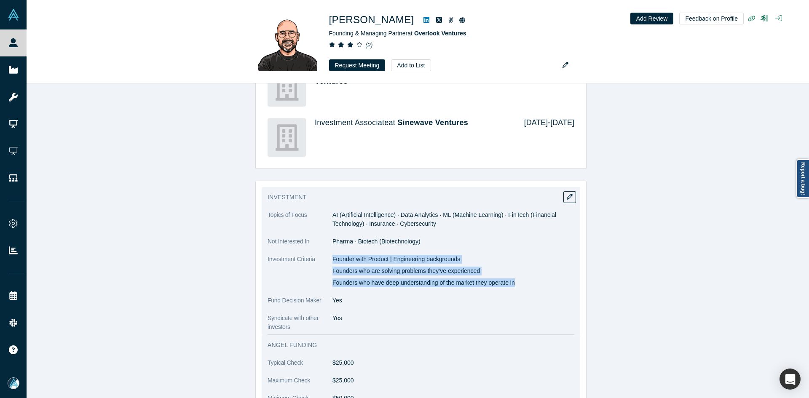
drag, startPoint x: 329, startPoint y: 260, endPoint x: 528, endPoint y: 282, distance: 200.2
click at [528, 282] on div "Founder with Product | Engineering backgrounds Founders who are solving problem…" at bounding box center [454, 271] width 242 height 32
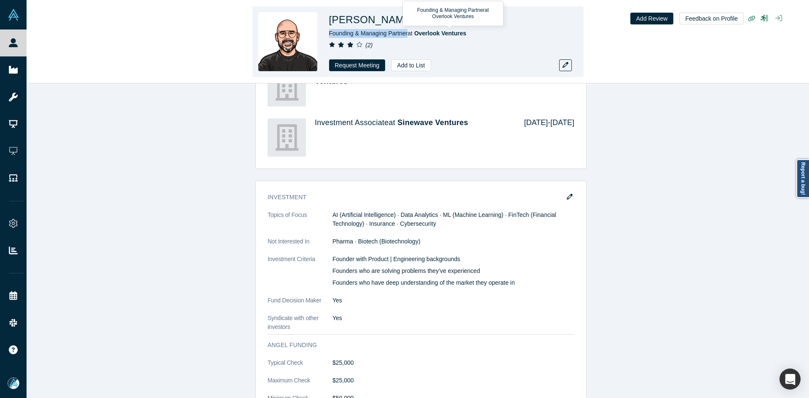
drag, startPoint x: 408, startPoint y: 35, endPoint x: 330, endPoint y: 35, distance: 78.8
click at [330, 35] on span "Founding & Managing Partner at Overlook Ventures" at bounding box center [397, 33] width 137 height 7
